Goal: Complete application form: Complete application form

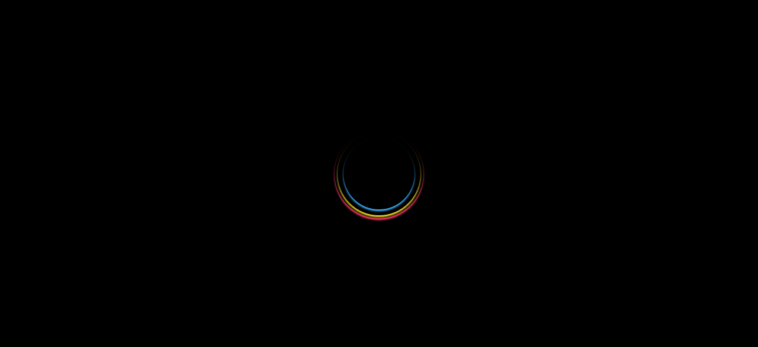
select select
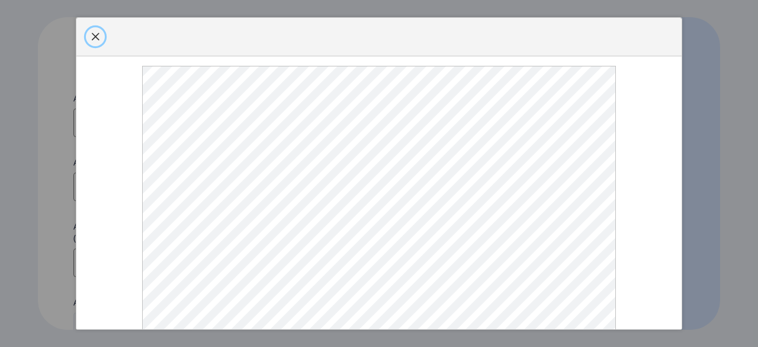
click at [97, 41] on span "button" at bounding box center [95, 36] width 9 height 9
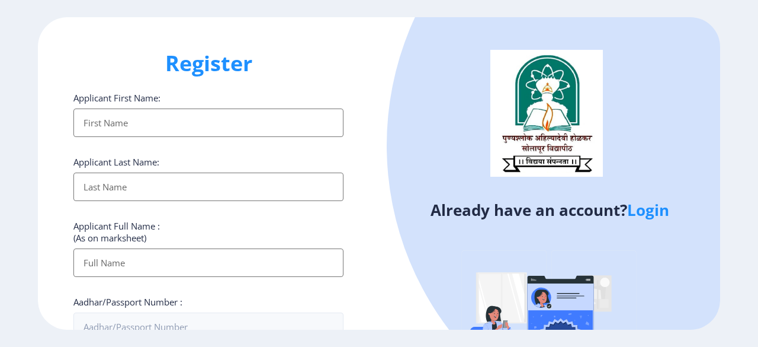
click at [130, 127] on input "Applicant First Name:" at bounding box center [208, 122] width 270 height 28
type input "[PERSON_NAME]"
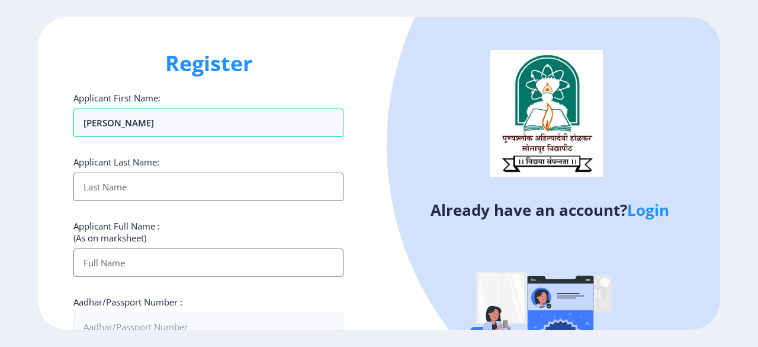
click at [108, 182] on input "Applicant First Name:" at bounding box center [208, 186] width 270 height 28
type input "[PERSON_NAME]"
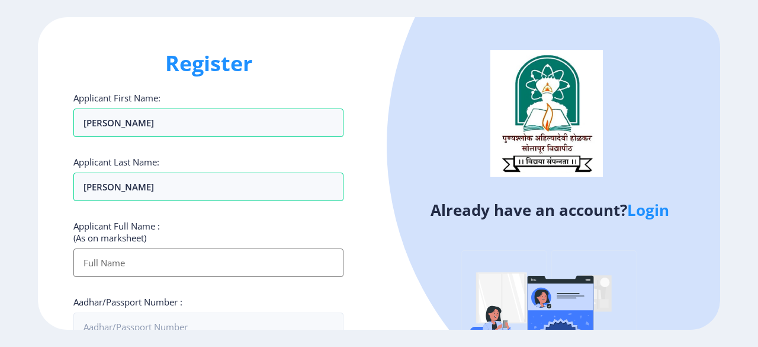
click at [110, 261] on input "Applicant First Name:" at bounding box center [208, 262] width 270 height 28
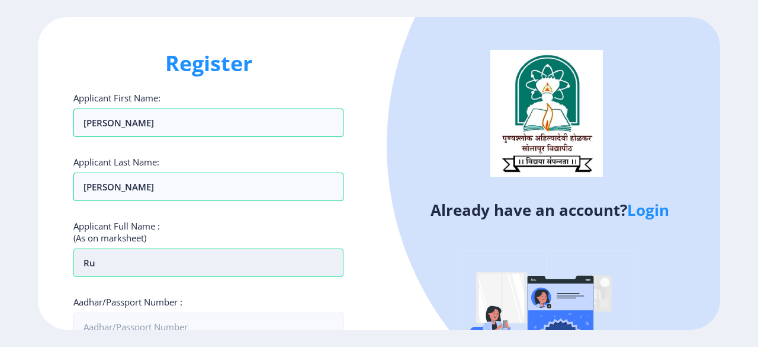
type input "R"
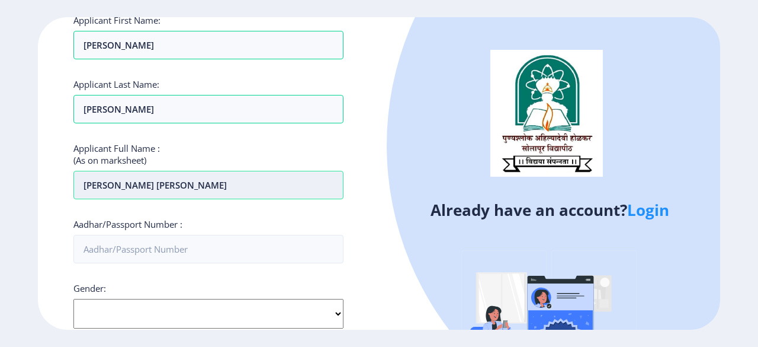
scroll to position [78, 0]
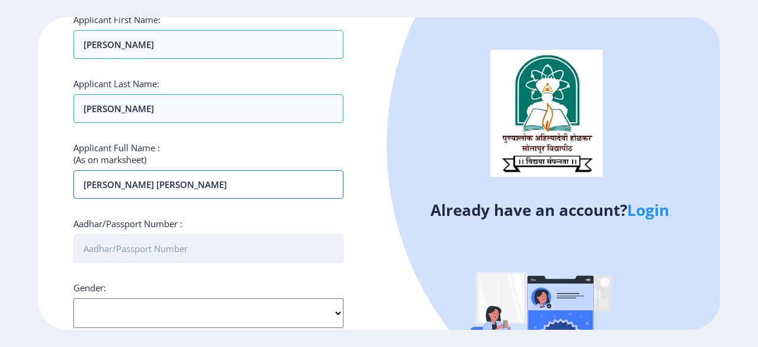
type input "[PERSON_NAME] [PERSON_NAME]"
click at [117, 251] on input "Aadhar/Passport Number :" at bounding box center [208, 248] width 270 height 28
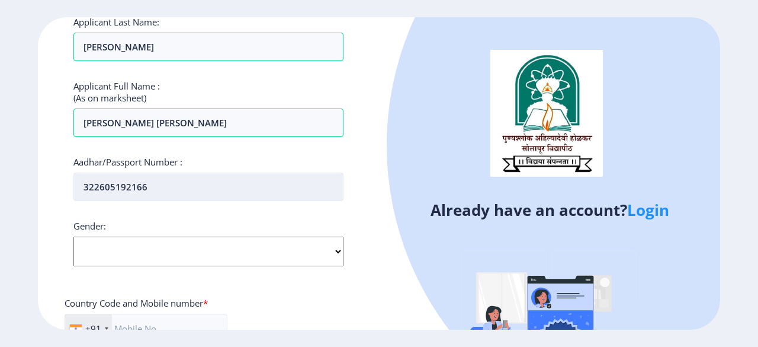
scroll to position [143, 0]
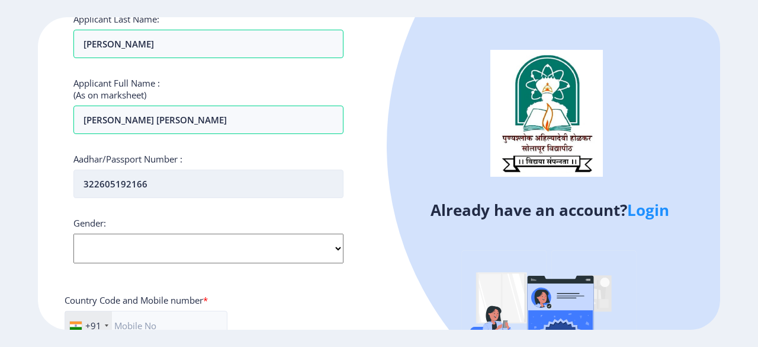
type input "322605192166"
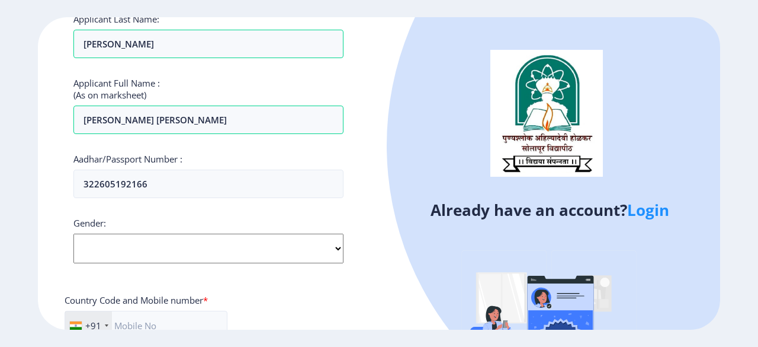
click at [117, 251] on select "Select Gender [DEMOGRAPHIC_DATA] [DEMOGRAPHIC_DATA] Other" at bounding box center [208, 248] width 270 height 30
select select "[DEMOGRAPHIC_DATA]"
click at [73, 233] on select "Select Gender [DEMOGRAPHIC_DATA] [DEMOGRAPHIC_DATA] Other" at bounding box center [208, 248] width 270 height 30
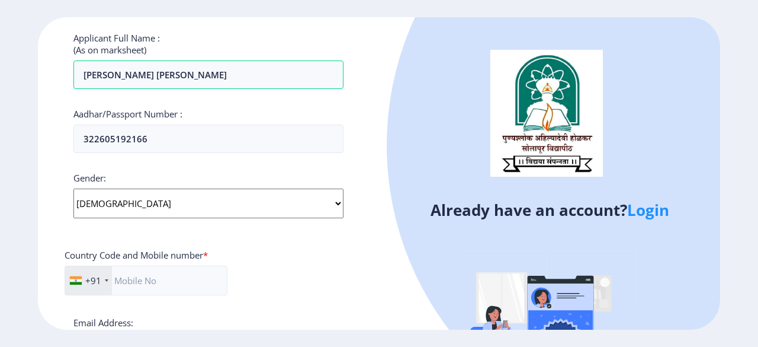
scroll to position [194, 0]
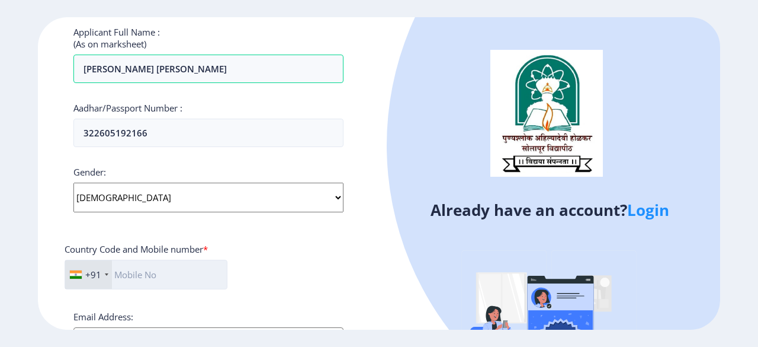
click at [138, 269] on input "text" at bounding box center [146, 274] width 163 height 30
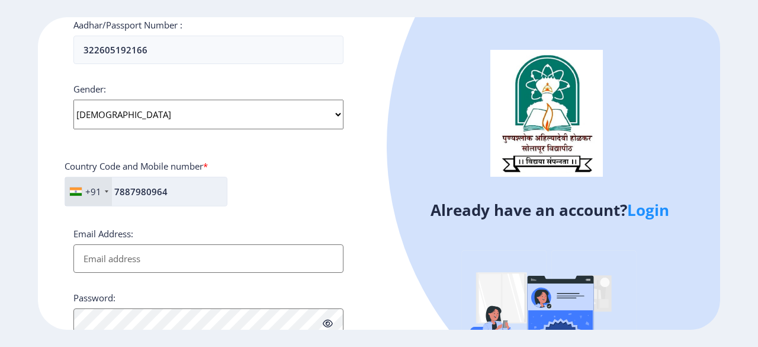
type input "7887980964"
click at [138, 269] on input "Email Address:" at bounding box center [208, 258] width 270 height 28
type input "[EMAIL_ADDRESS][DOMAIN_NAME]"
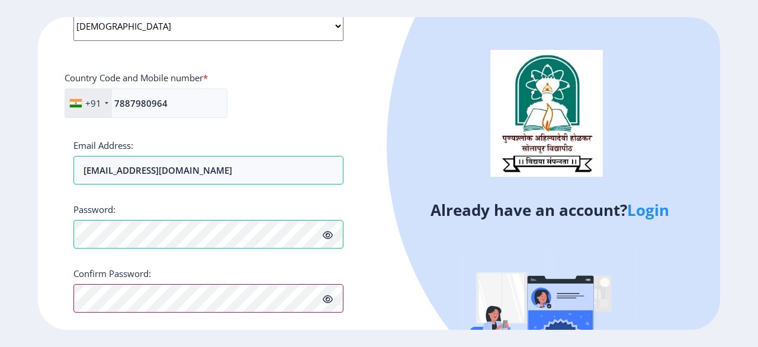
scroll to position [396, 0]
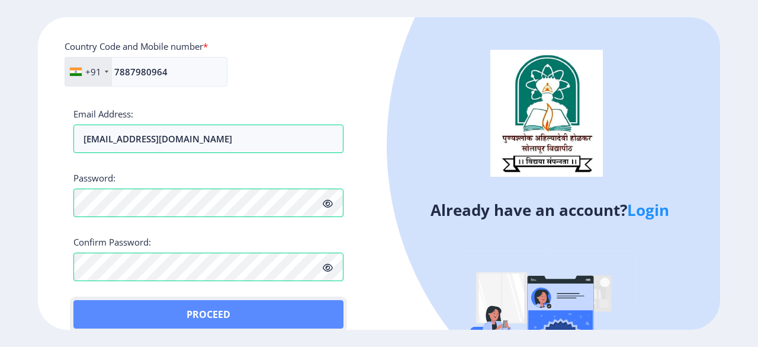
click at [98, 311] on button "Proceed" at bounding box center [208, 314] width 270 height 28
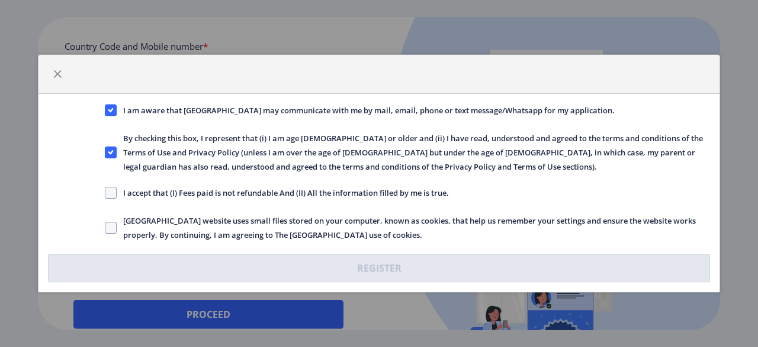
drag, startPoint x: 109, startPoint y: 192, endPoint x: 113, endPoint y: 236, distance: 44.0
click at [113, 236] on div "I am aware that [GEOGRAPHIC_DATA] may communicate with me by mail, email, phone…" at bounding box center [379, 193] width 681 height 198
click at [113, 236] on label "[GEOGRAPHIC_DATA] website uses small files stored on your computer, known as co…" at bounding box center [407, 227] width 605 height 28
click at [105, 228] on input "[GEOGRAPHIC_DATA] website uses small files stored on your computer, known as co…" at bounding box center [105, 227] width 1 height 1
checkbox input "true"
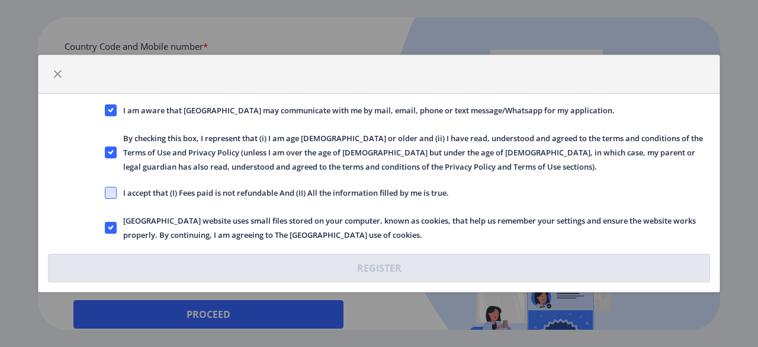
click at [115, 187] on span at bounding box center [111, 193] width 12 height 12
click at [105, 193] on input "I accept that (I) Fees paid is not refundable And (II) All the information fill…" at bounding box center [105, 193] width 1 height 1
checkbox input "true"
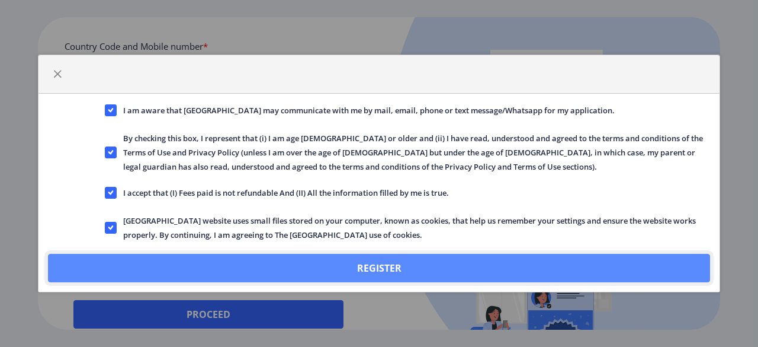
click at [148, 267] on button "Register" at bounding box center [379, 268] width 662 height 28
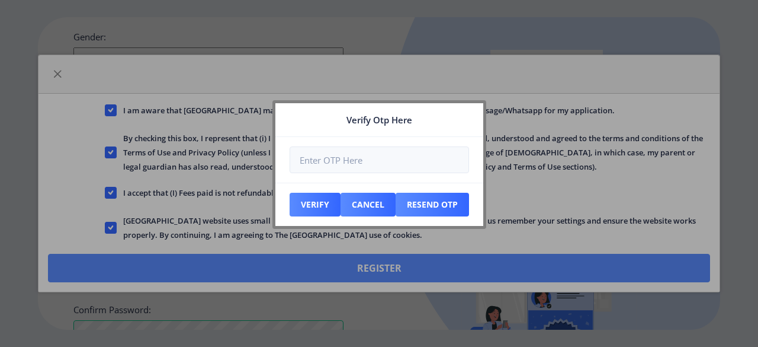
scroll to position [463, 0]
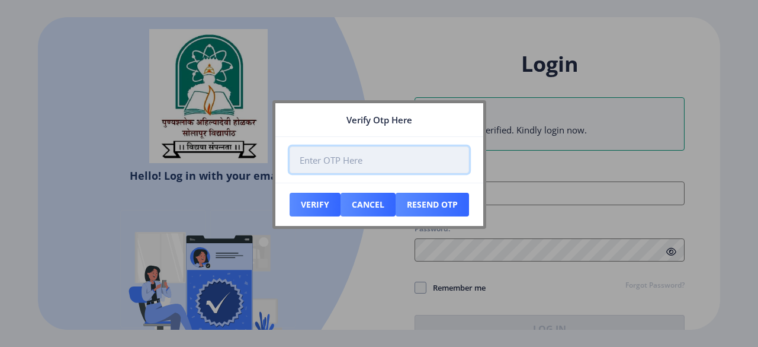
click at [441, 153] on input "number" at bounding box center [379, 159] width 179 height 27
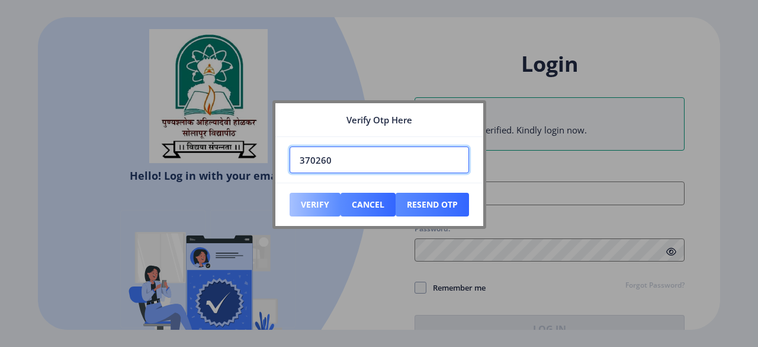
type input "370260"
click at [325, 206] on button "Verify" at bounding box center [315, 205] width 51 height 24
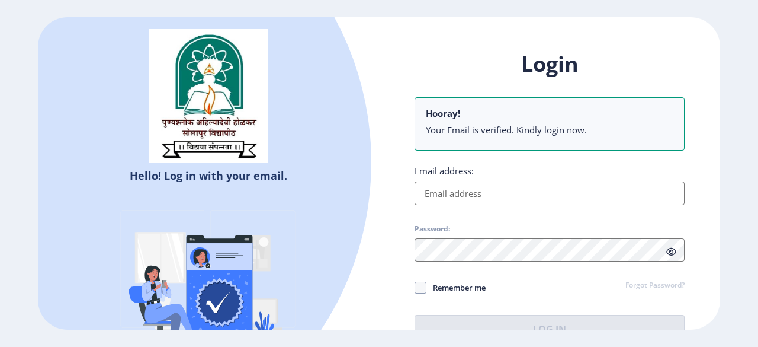
click at [448, 206] on div "Login Hooray! Your Email is verified. Kindly login now. Email address: Password…" at bounding box center [550, 196] width 270 height 293
click at [458, 195] on input "Email address:" at bounding box center [550, 193] width 270 height 24
click at [510, 184] on input "Email address:" at bounding box center [550, 193] width 270 height 24
type input "[EMAIL_ADDRESS][DOMAIN_NAME]"
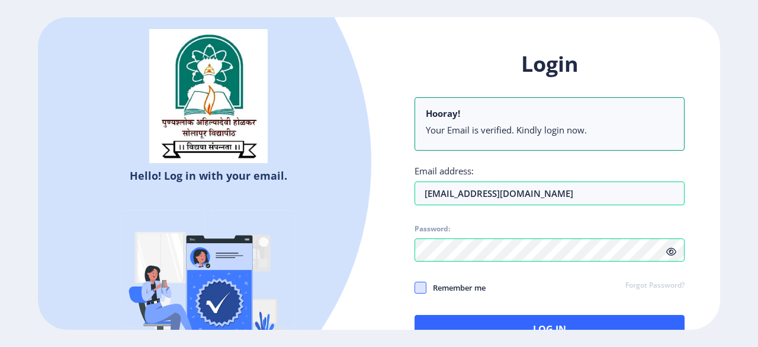
click at [420, 286] on span at bounding box center [421, 287] width 12 height 12
click at [415, 287] on input "Remember me" at bounding box center [415, 287] width 1 height 1
checkbox input "true"
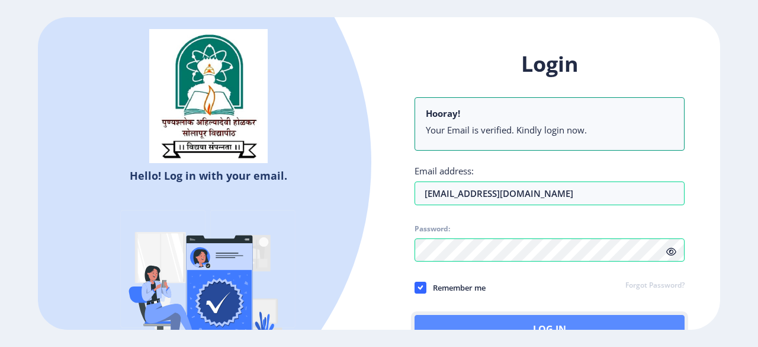
click at [445, 319] on button "Log In" at bounding box center [550, 329] width 270 height 28
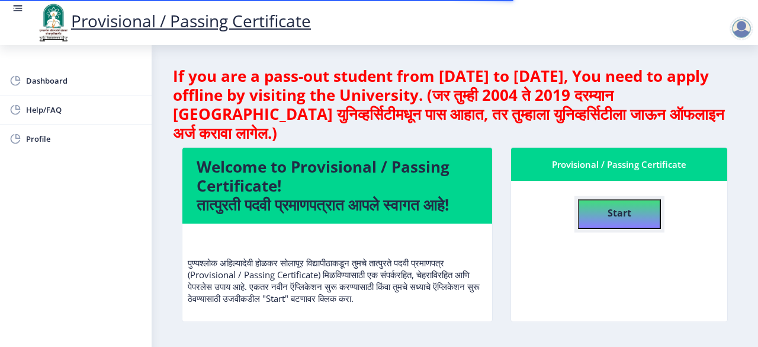
click at [625, 211] on b "Start" at bounding box center [620, 212] width 24 height 13
select select
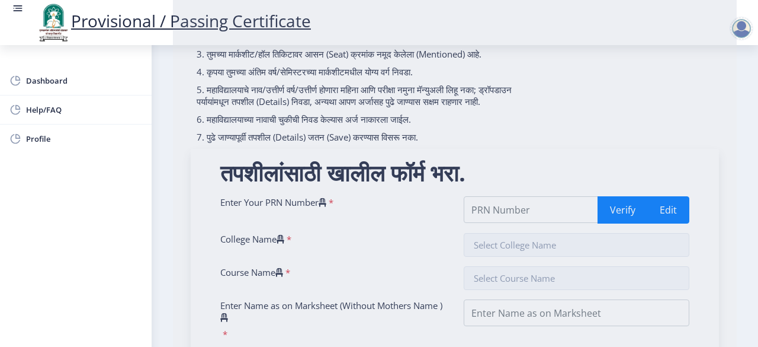
scroll to position [142, 0]
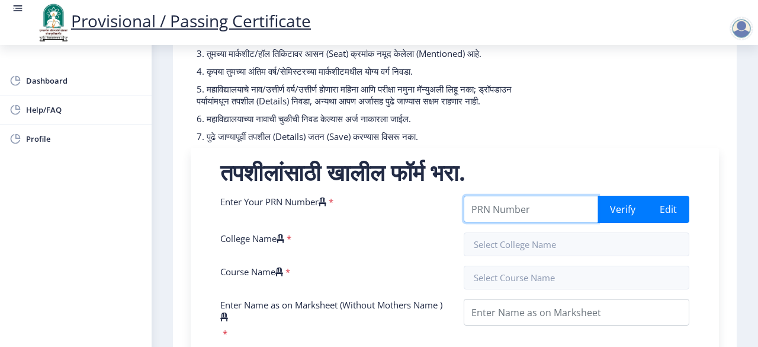
click at [545, 222] on input "Enter Your PRN Number" at bounding box center [531, 208] width 134 height 27
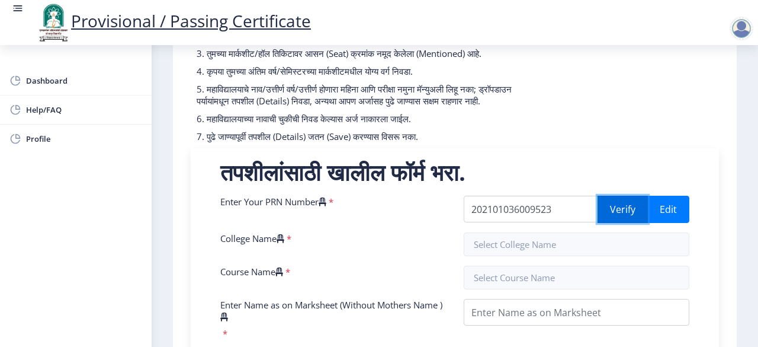
click at [614, 223] on button "Verify" at bounding box center [623, 208] width 50 height 27
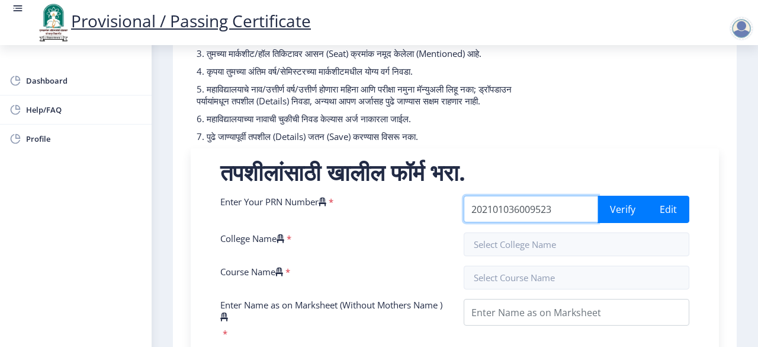
click at [565, 208] on input "202101036009523" at bounding box center [531, 208] width 134 height 27
type input "2"
type input "202101036009523"
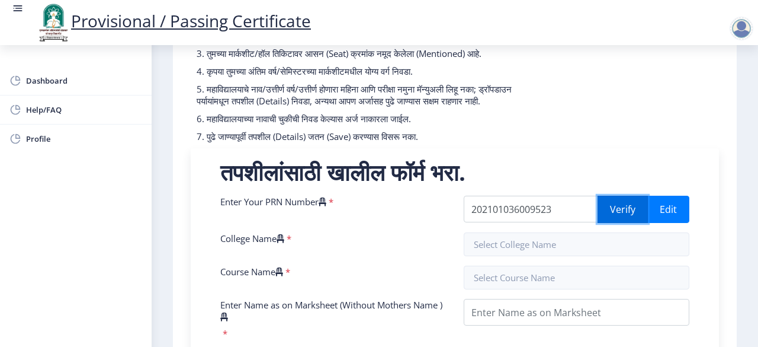
click at [606, 223] on button "Verify" at bounding box center [623, 208] width 50 height 27
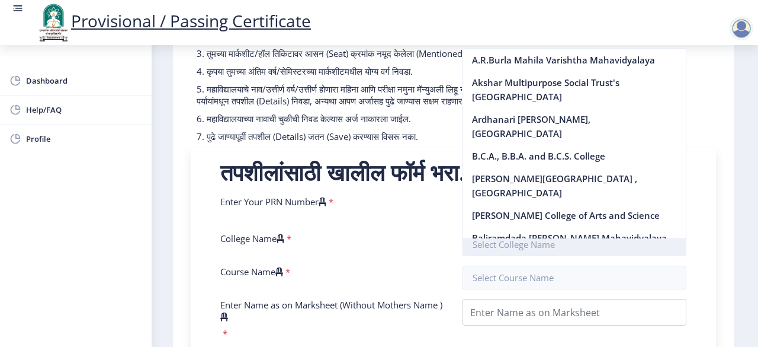
click at [522, 256] on input "text" at bounding box center [575, 244] width 225 height 24
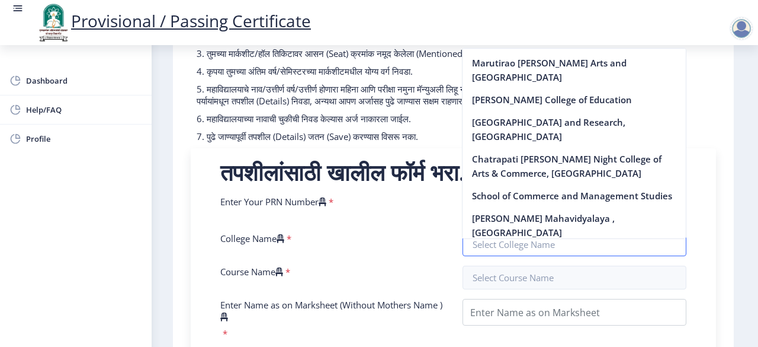
scroll to position [5689, 0]
click at [531, 256] on input "text" at bounding box center [575, 244] width 225 height 24
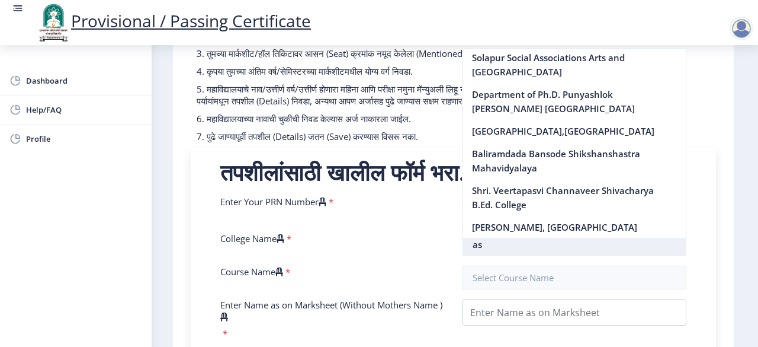
type input "a"
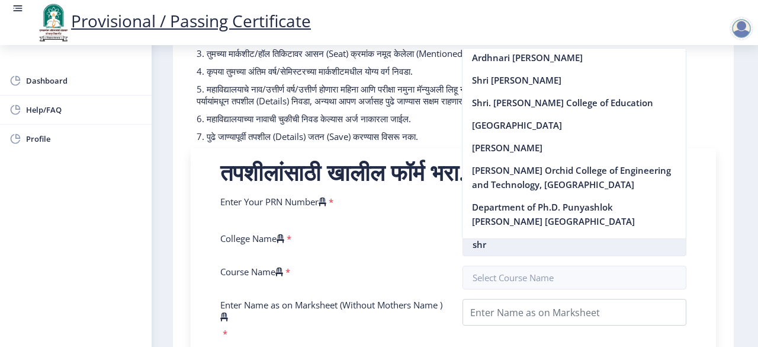
scroll to position [748, 0]
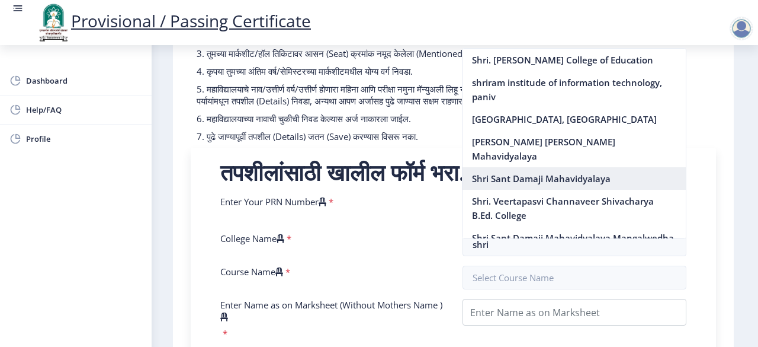
click at [554, 190] on nb-option "Shri Sant Damaji Mahavidyalaya" at bounding box center [574, 178] width 223 height 23
type input "Shri Sant Damaji Mahavidyalaya"
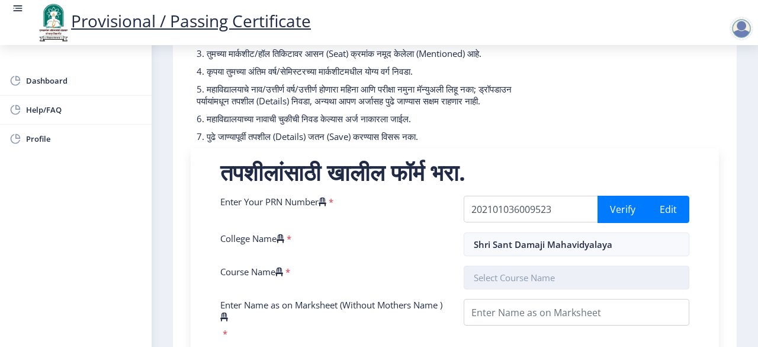
click at [530, 289] on input "text" at bounding box center [577, 277] width 226 height 24
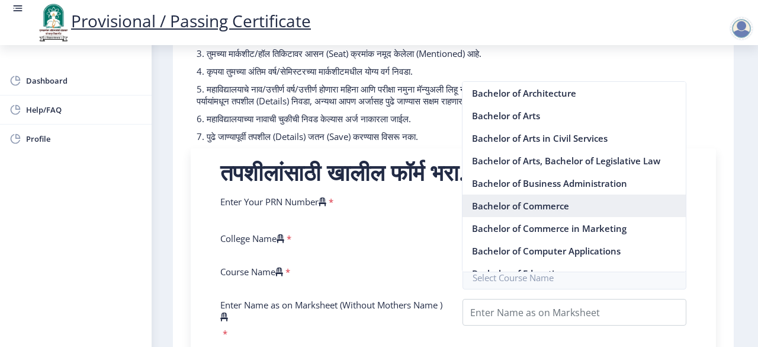
click at [583, 201] on nb-option "Bachelor of Commerce" at bounding box center [574, 205] width 223 height 23
type input "Bachelor of Commerce"
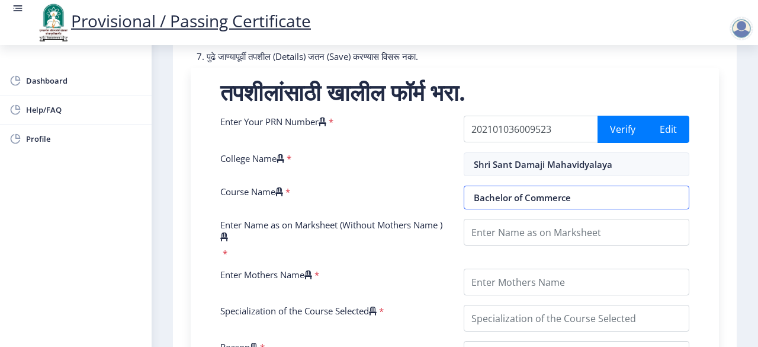
scroll to position [224, 0]
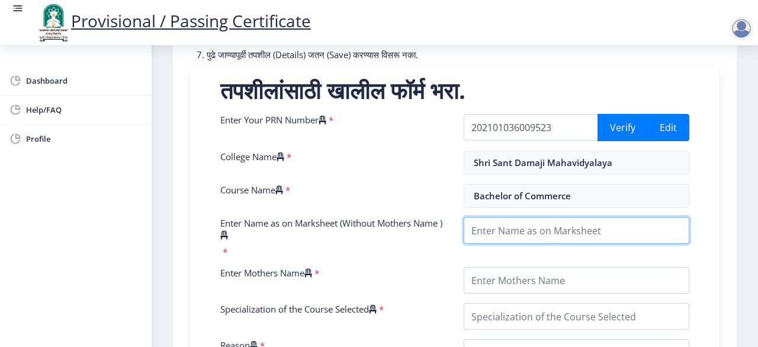
click at [556, 240] on input "Enter Name as on Marksheet (Without Mothers Name )" at bounding box center [577, 230] width 226 height 27
type input "[PERSON_NAME] [PERSON_NAME]"
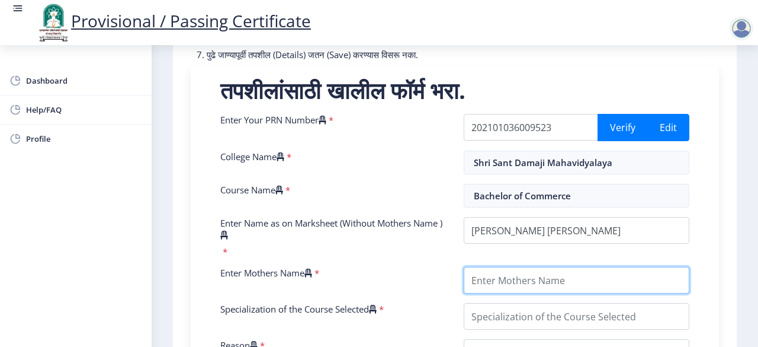
click at [497, 280] on input "Enter Mothers Name" at bounding box center [577, 280] width 226 height 27
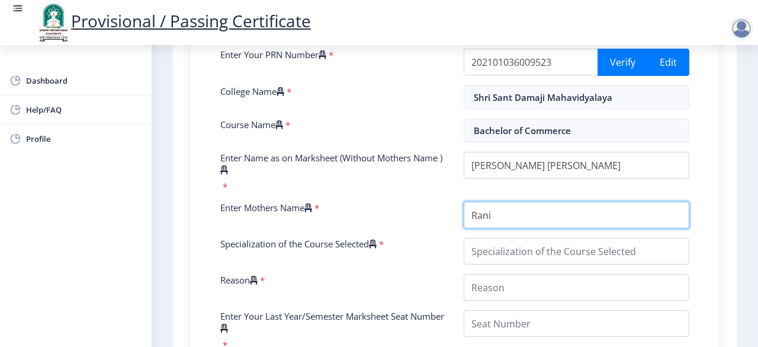
scroll to position [333, 0]
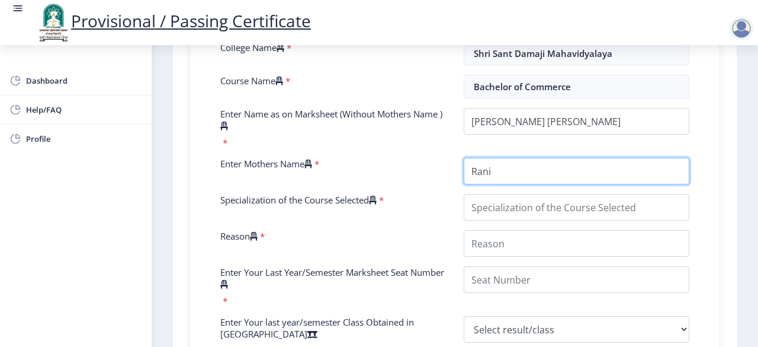
type input "Rani"
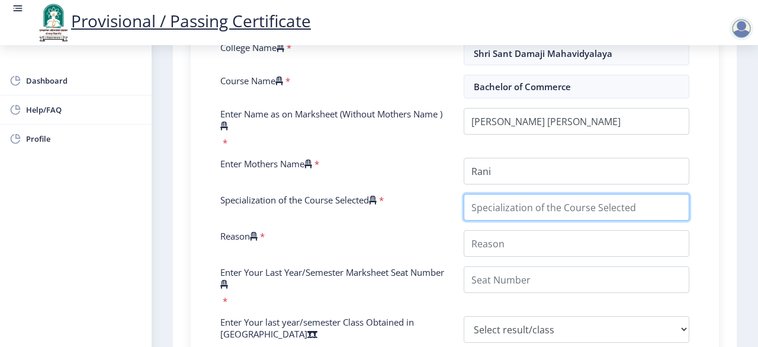
click at [518, 220] on input "Specialization of the Course Selected" at bounding box center [577, 207] width 226 height 27
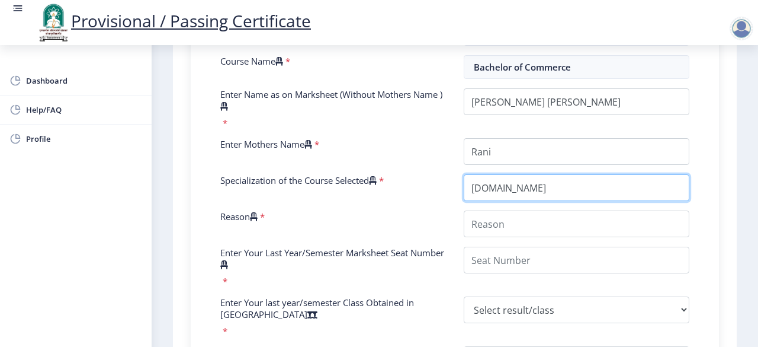
scroll to position [366, 0]
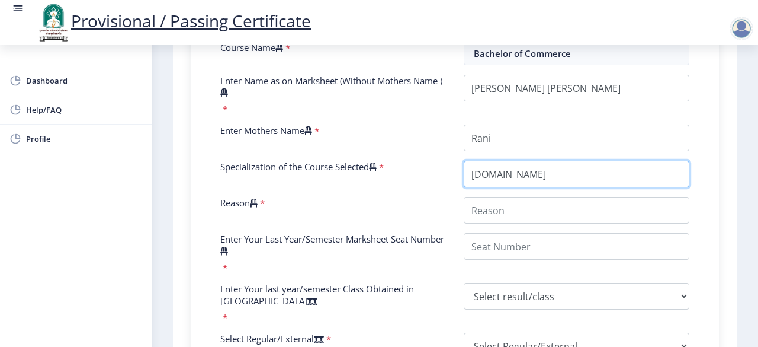
type input "[DOMAIN_NAME]"
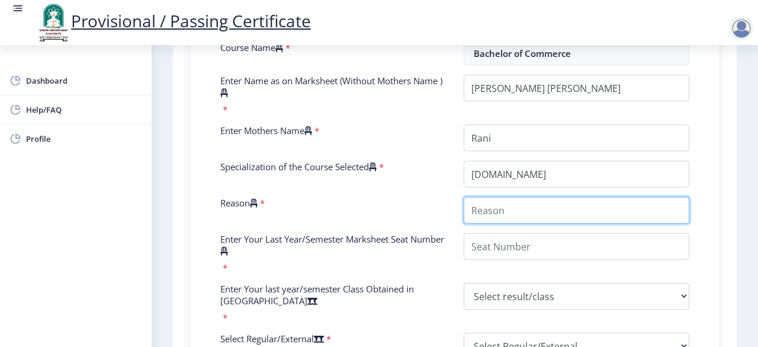
click at [496, 219] on input "Reason" at bounding box center [577, 210] width 226 height 27
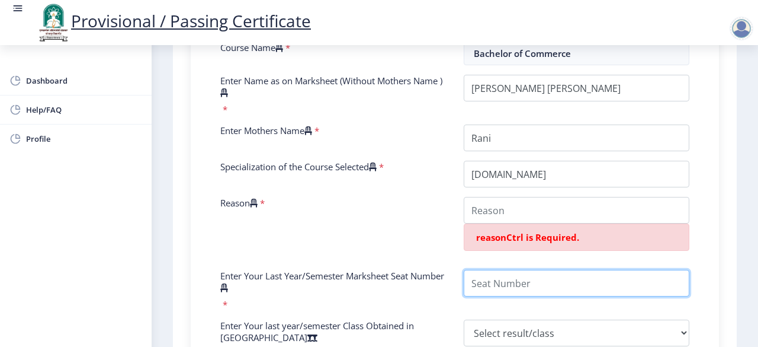
click at [504, 258] on div "Enter Your PRN Number * 202101036009523 Verify Edit College Name * [PERSON_NAME…" at bounding box center [454, 261] width 487 height 578
type input "6"
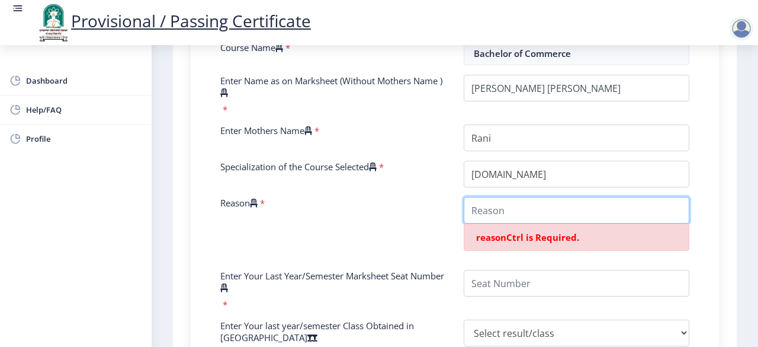
click at [540, 223] on input "Reason" at bounding box center [577, 210] width 226 height 27
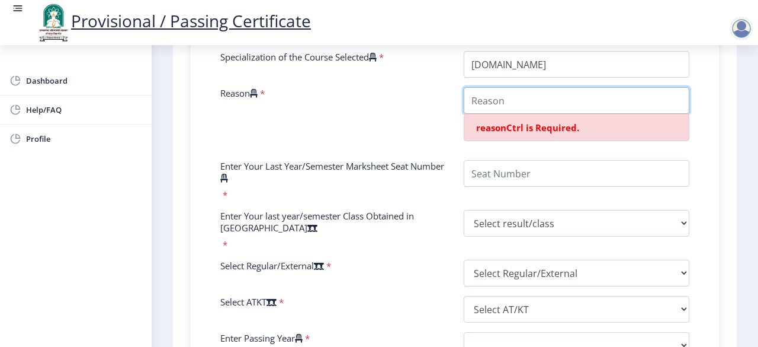
scroll to position [484, 0]
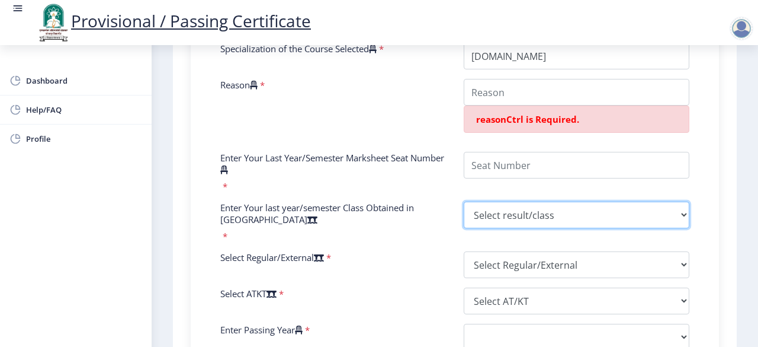
click at [547, 216] on select "Select result/class DISTINCTION FIRST CLASS HIGHER SECOND CLASS SECOND CLASS PA…" at bounding box center [577, 214] width 226 height 27
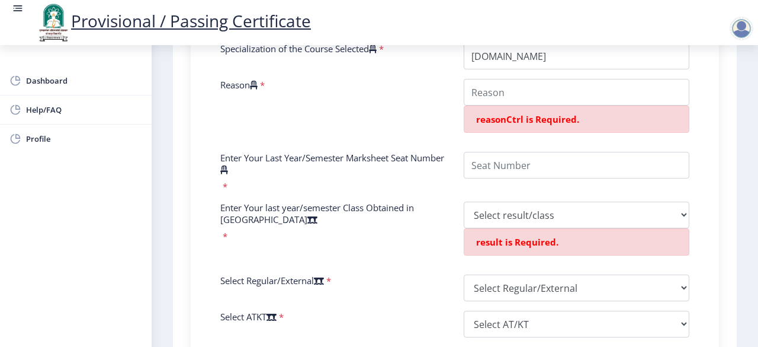
click at [402, 111] on div "Reason *" at bounding box center [332, 110] width 243 height 63
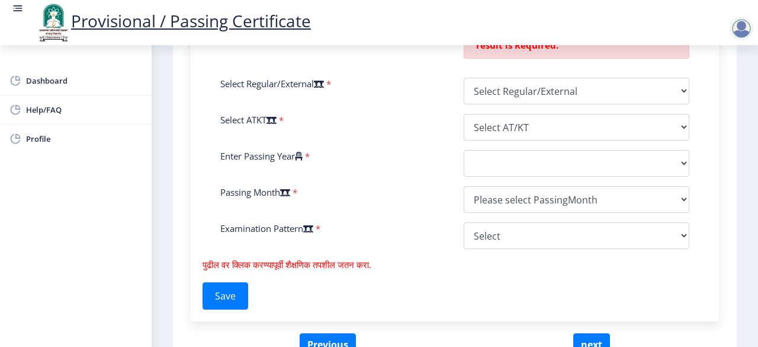
scroll to position [759, 0]
